Goal: Task Accomplishment & Management: Use online tool/utility

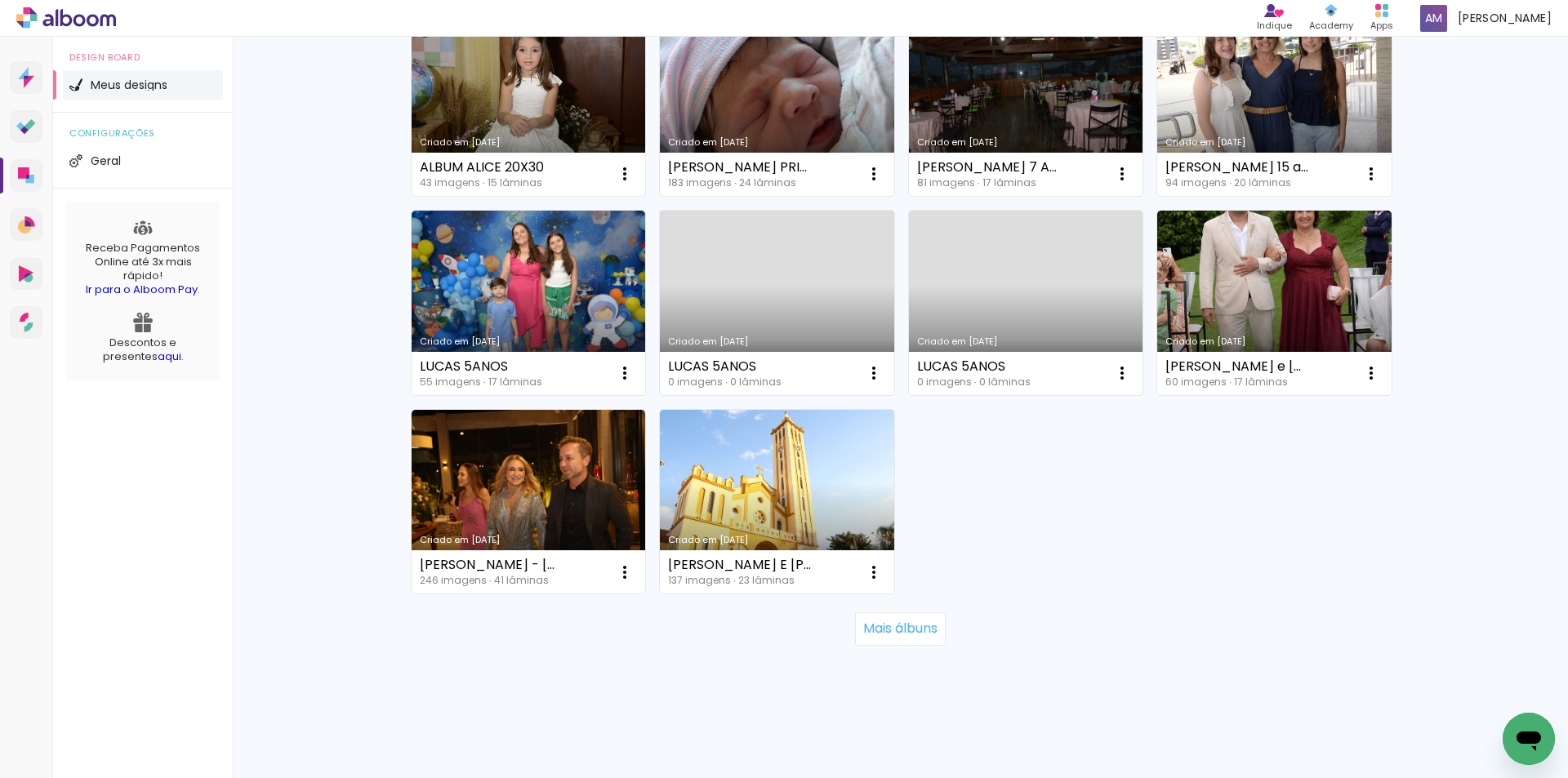
scroll to position [995, 0]
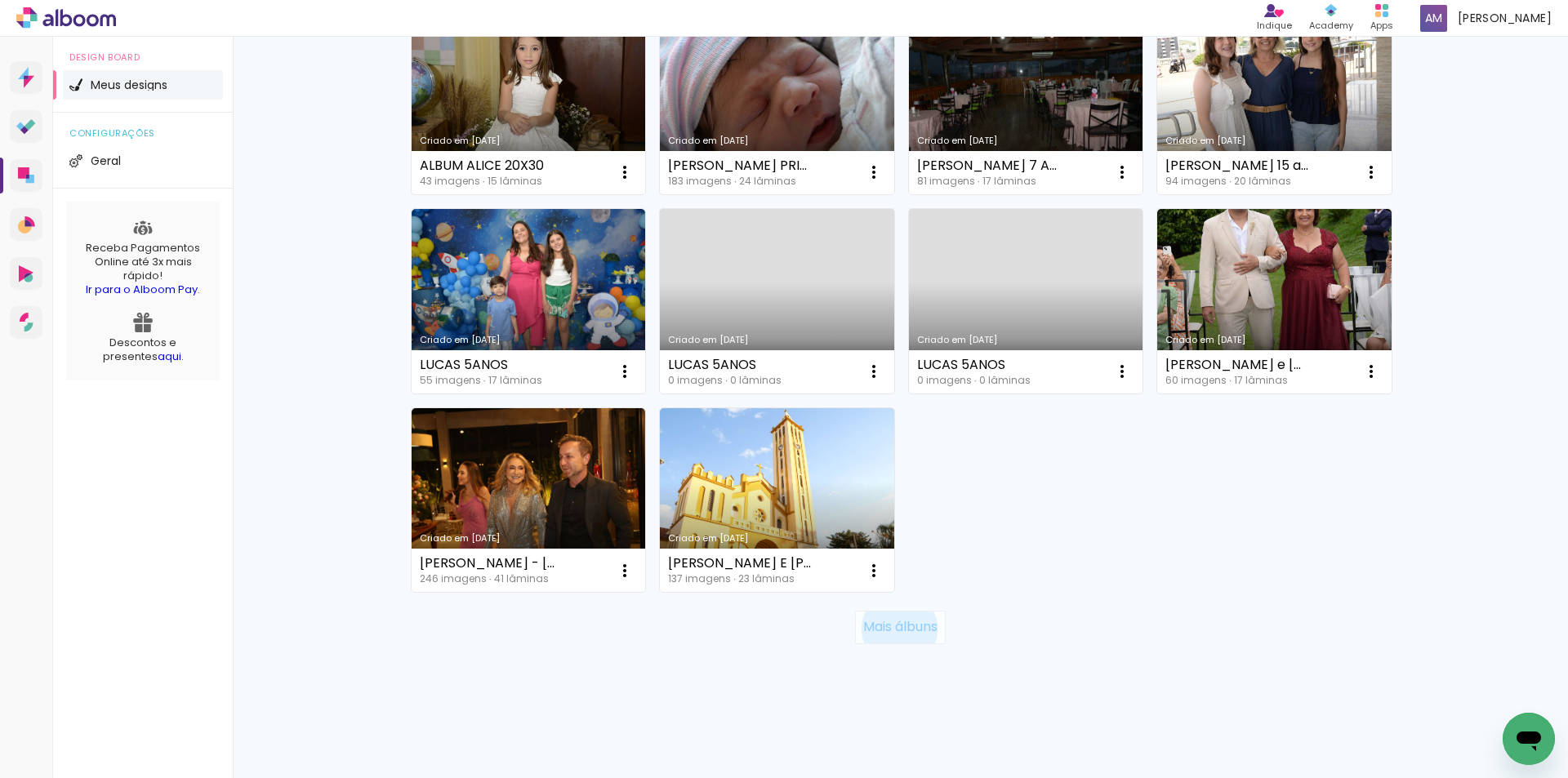
click at [0, 0] on slot "Mais álbuns" at bounding box center [0, 0] width 0 height 0
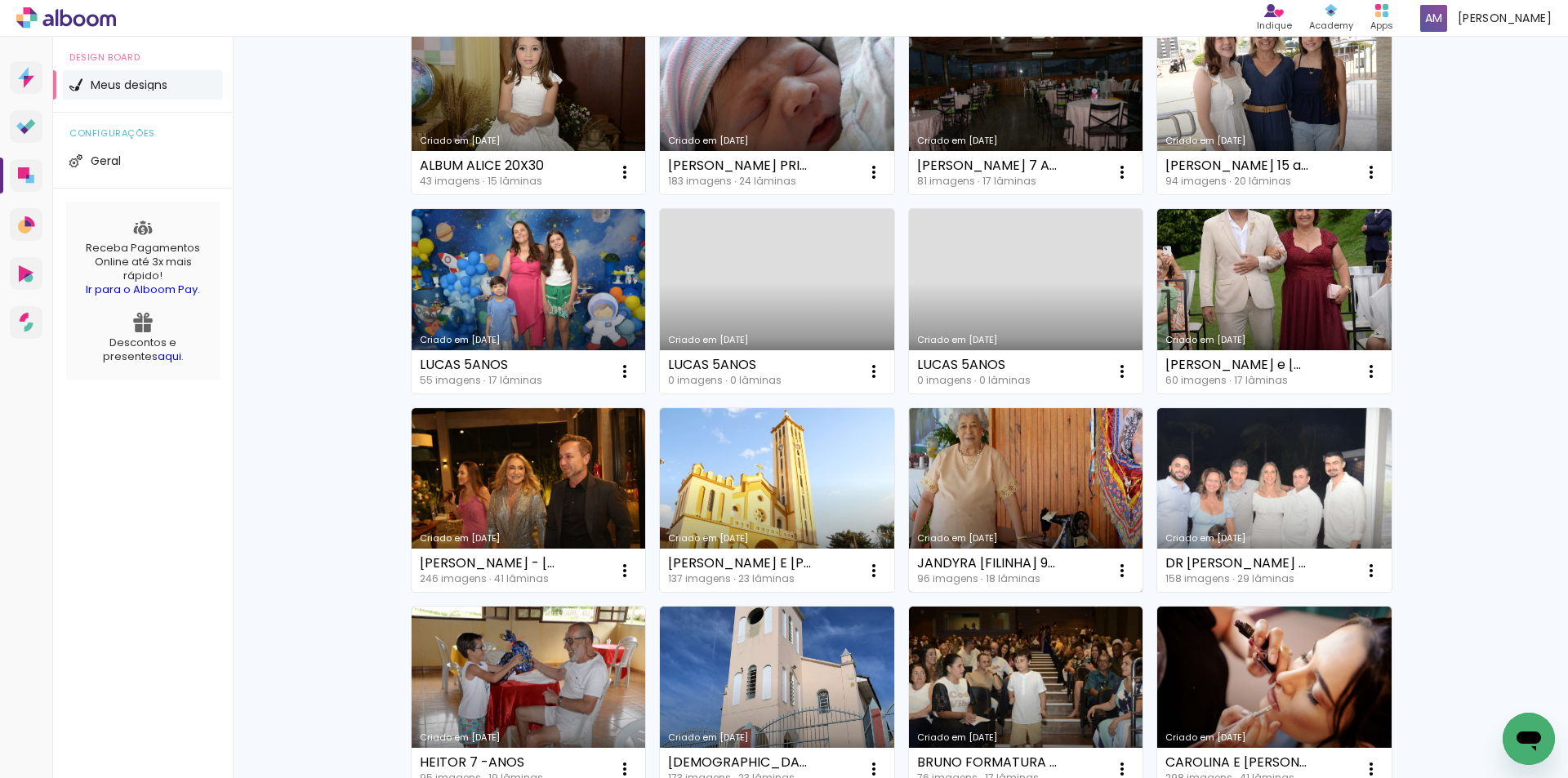
click at [1001, 486] on link "Criado em [DATE]" at bounding box center [1026, 500] width 234 height 185
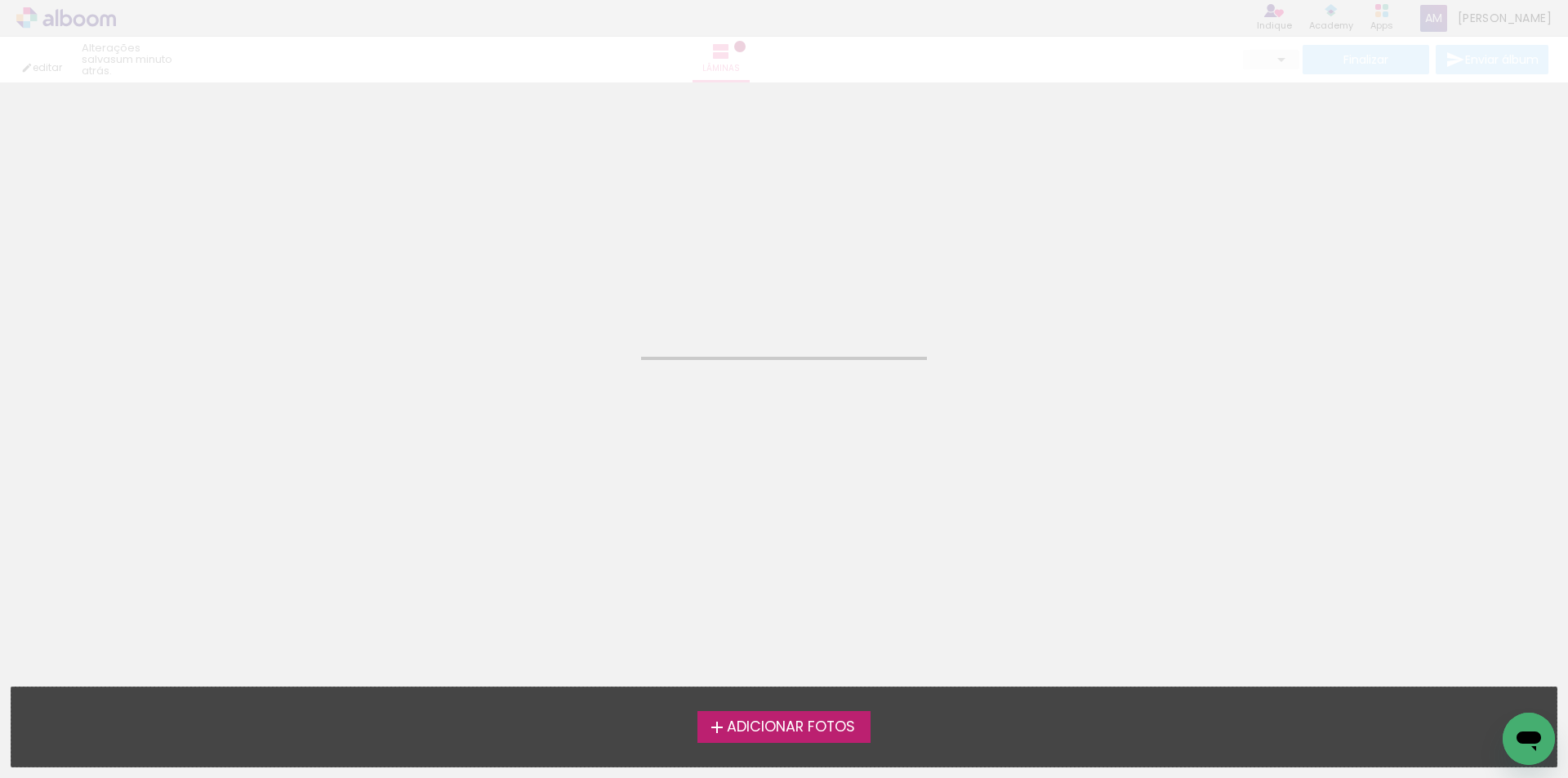
click at [1001, 486] on neon-animated-pages "Confirmar Cancelar" at bounding box center [784, 430] width 1568 height 696
